Goal: Task Accomplishment & Management: Manage account settings

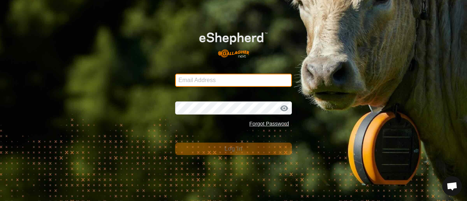
type input "[EMAIL_ADDRESS][DOMAIN_NAME]"
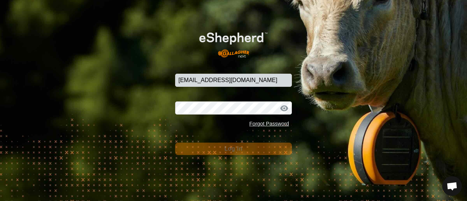
click at [223, 152] on button "Log In" at bounding box center [233, 149] width 117 height 12
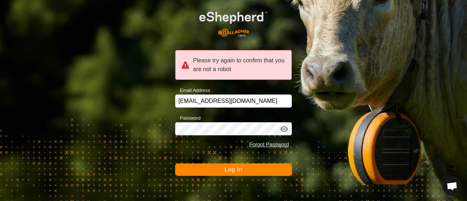
click at [229, 165] on button "Log In" at bounding box center [233, 170] width 117 height 12
click at [240, 167] on span "Log In" at bounding box center [234, 170] width 18 height 6
click at [240, 173] on button "Log In" at bounding box center [233, 170] width 117 height 12
click at [177, 170] on button "Log In" at bounding box center [233, 170] width 117 height 12
click at [214, 176] on button "Log In" at bounding box center [233, 170] width 117 height 12
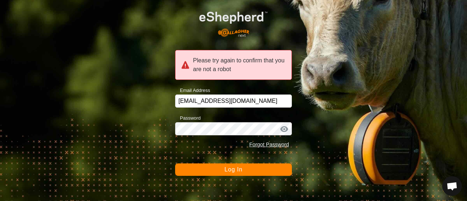
click at [175, 164] on button "Log In" at bounding box center [233, 170] width 117 height 12
click at [211, 173] on button "Log In" at bounding box center [233, 170] width 117 height 12
click at [196, 169] on button "Log In" at bounding box center [233, 170] width 117 height 12
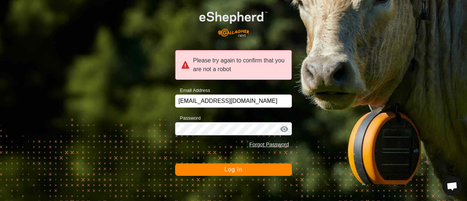
click at [223, 168] on button "Log In" at bounding box center [233, 170] width 117 height 12
